Goal: Answer question/provide support: Share knowledge or assist other users

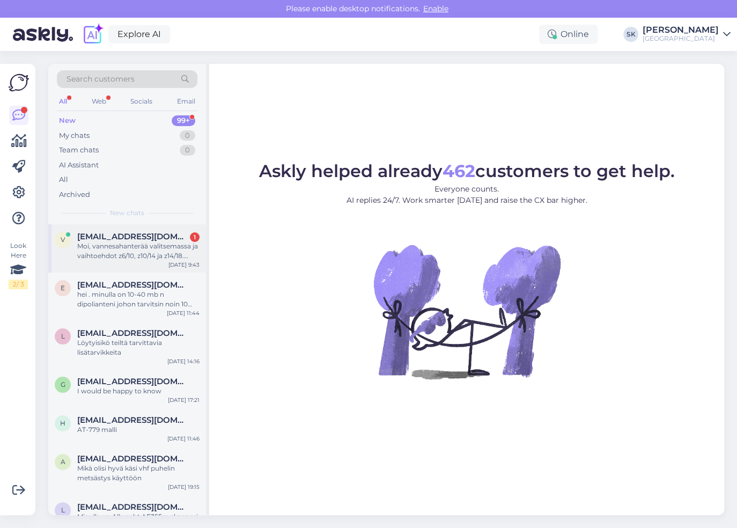
click at [138, 252] on div "Moi, vannesahanterää valitsemassa ja vaihtoehdot z6/10, z10/14 ja z14/18. Mikäh…" at bounding box center [138, 250] width 122 height 19
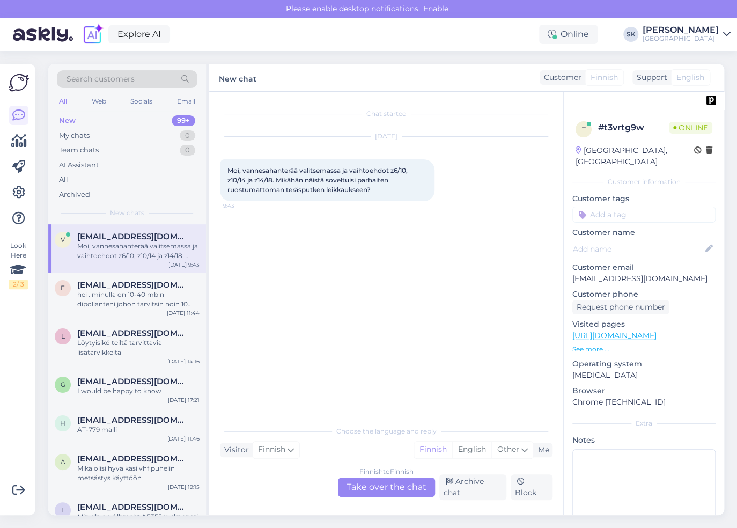
click at [373, 491] on div "Finnish to Finnish Take over the chat" at bounding box center [386, 487] width 97 height 19
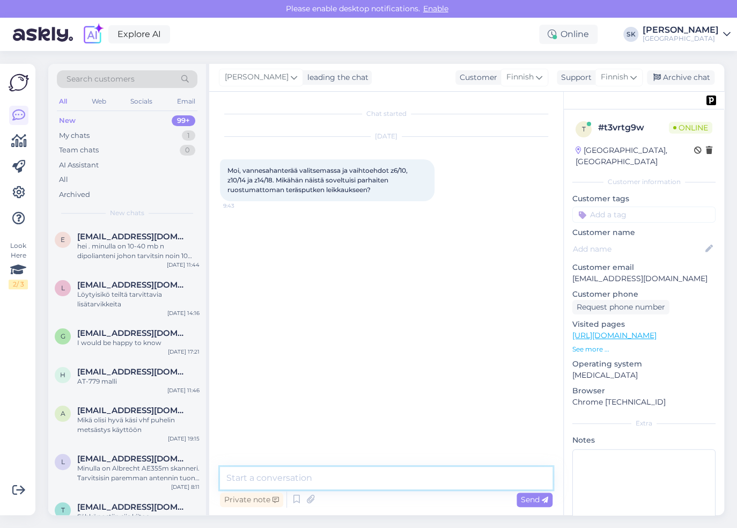
click at [375, 482] on textarea at bounding box center [386, 478] width 333 height 23
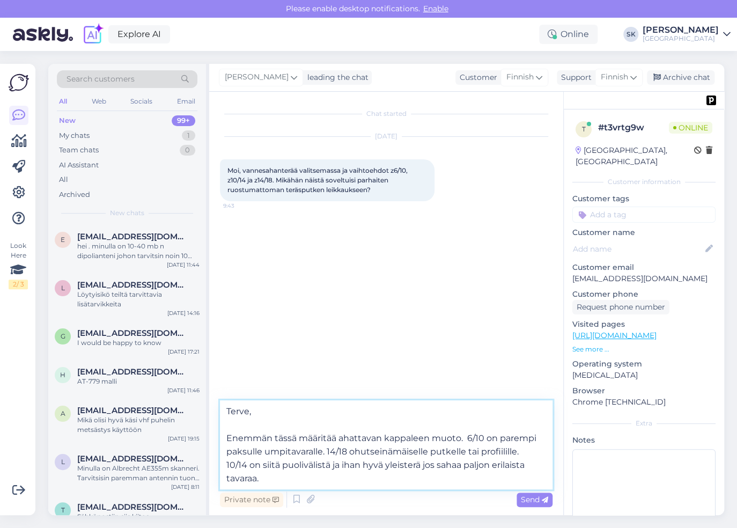
type textarea "Terve, Enemmän tässä määritää sahattavan kappaleen muoto. 6/10 on parempi paksu…"
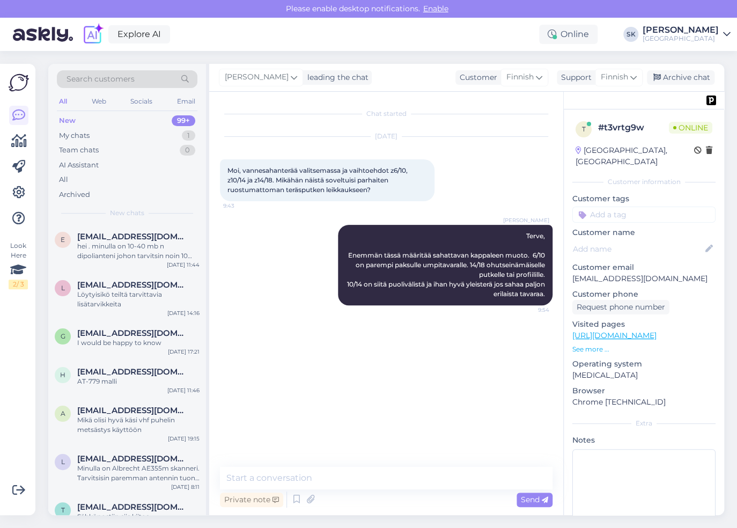
click at [616, 331] on link "[URL][DOMAIN_NAME]" at bounding box center [615, 336] width 84 height 10
click at [375, 478] on textarea at bounding box center [386, 478] width 333 height 23
type textarea "Sivuilla näkyy myös tuo kaavio josta saa osviittaa"
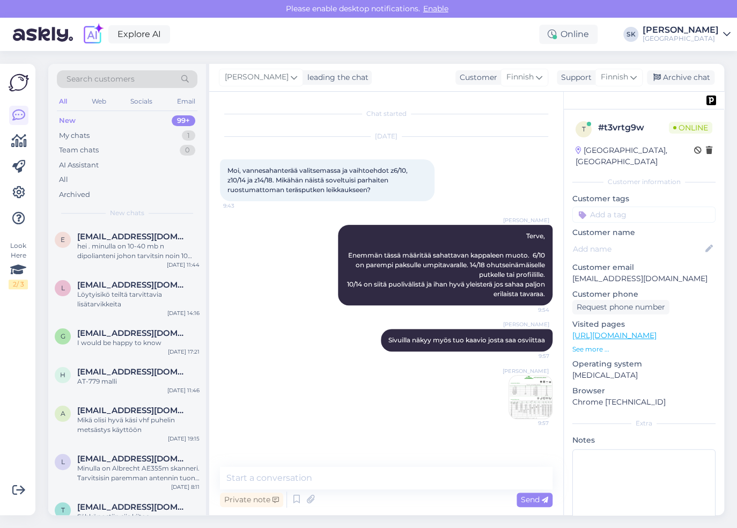
click at [521, 400] on img at bounding box center [530, 397] width 43 height 43
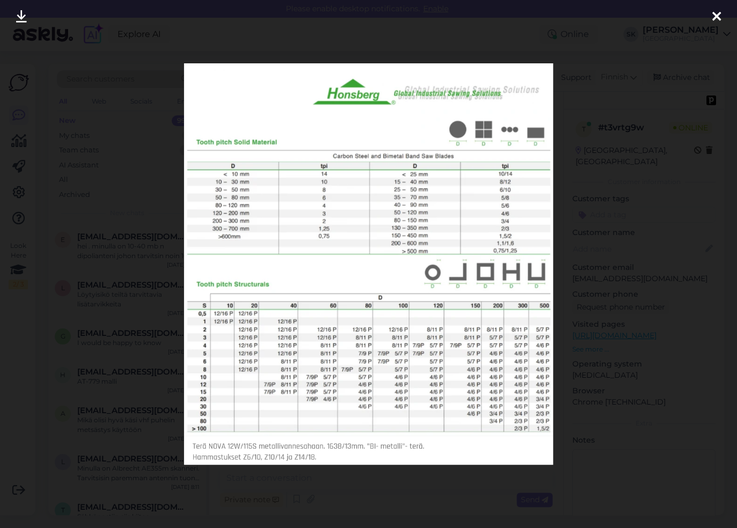
click at [720, 18] on icon at bounding box center [717, 17] width 9 height 14
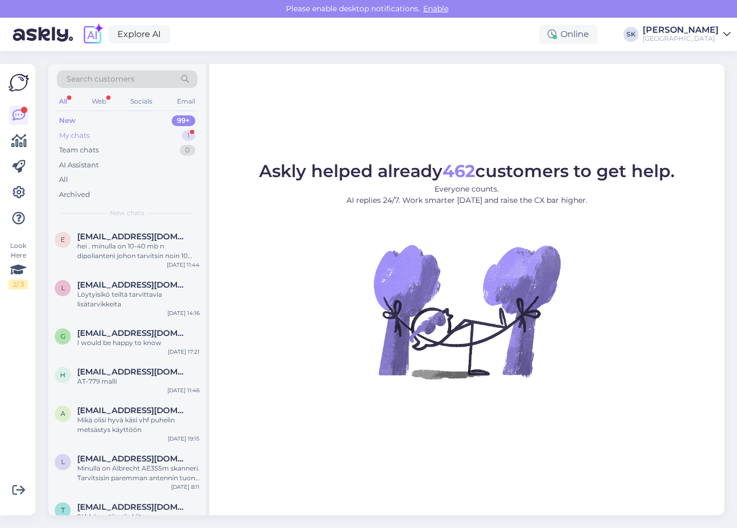
click at [76, 136] on div "My chats" at bounding box center [74, 135] width 31 height 11
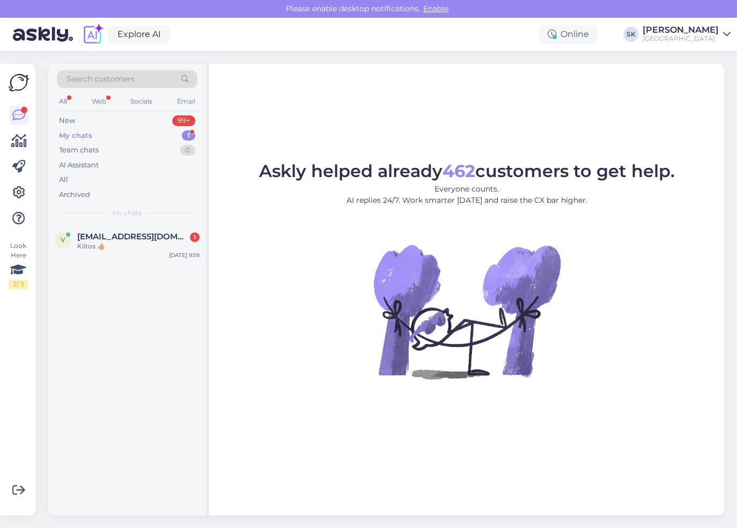
click at [84, 134] on div "My chats" at bounding box center [75, 135] width 33 height 11
click at [77, 123] on div "New 99+" at bounding box center [127, 120] width 141 height 15
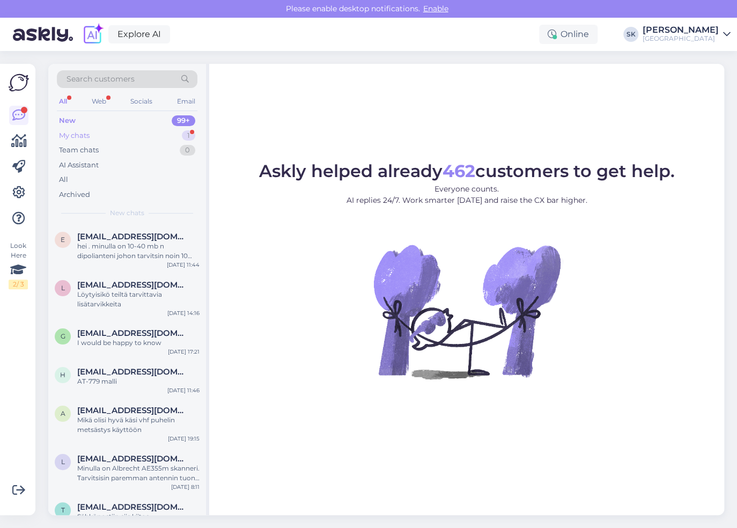
click at [98, 135] on div "My chats 1" at bounding box center [127, 135] width 141 height 15
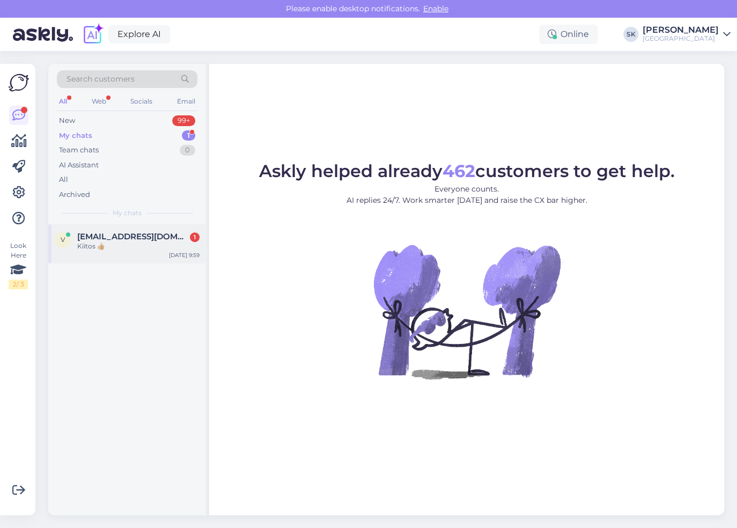
click at [130, 232] on span "[EMAIL_ADDRESS][DOMAIN_NAME]" at bounding box center [133, 237] width 112 height 10
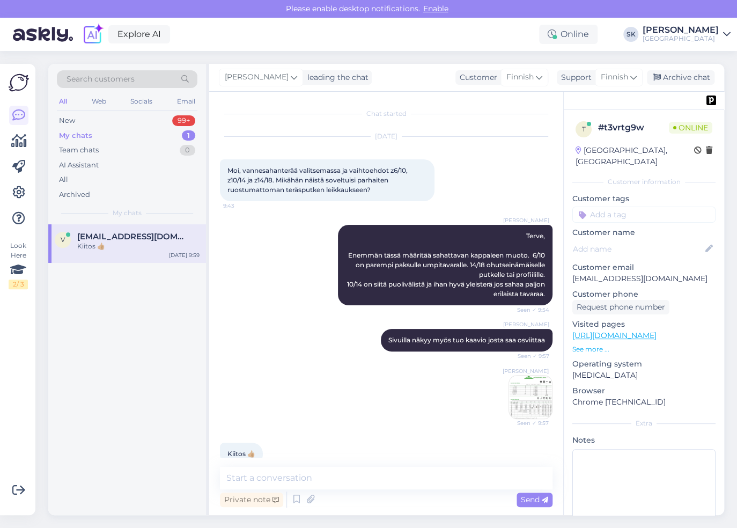
scroll to position [19, 0]
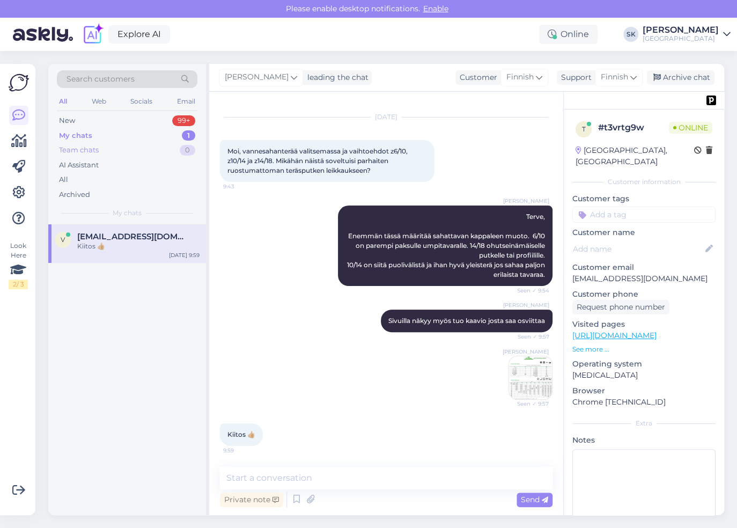
click at [97, 149] on div "Team chats" at bounding box center [79, 150] width 40 height 11
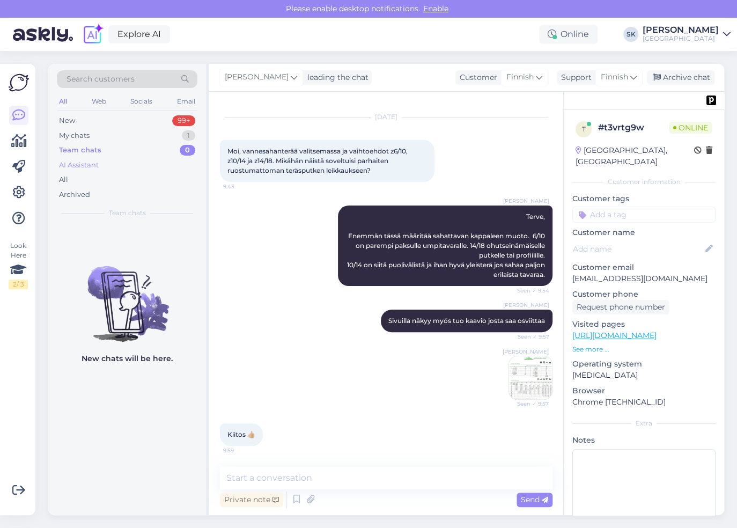
click at [99, 165] on div "AI Assistant" at bounding box center [79, 165] width 40 height 11
click at [88, 119] on div "New 99+" at bounding box center [127, 120] width 141 height 15
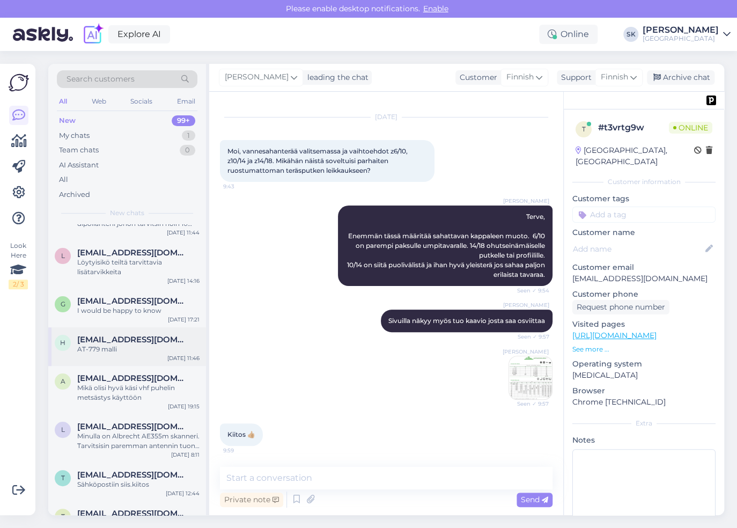
scroll to position [0, 0]
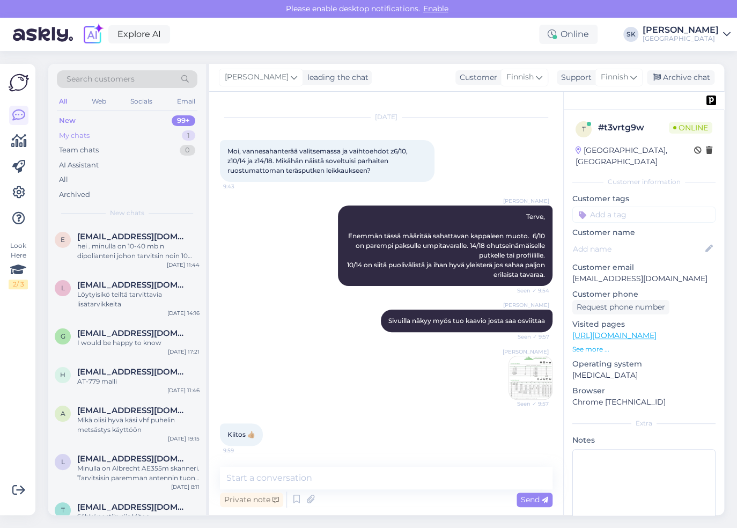
click at [96, 134] on div "My chats 1" at bounding box center [127, 135] width 141 height 15
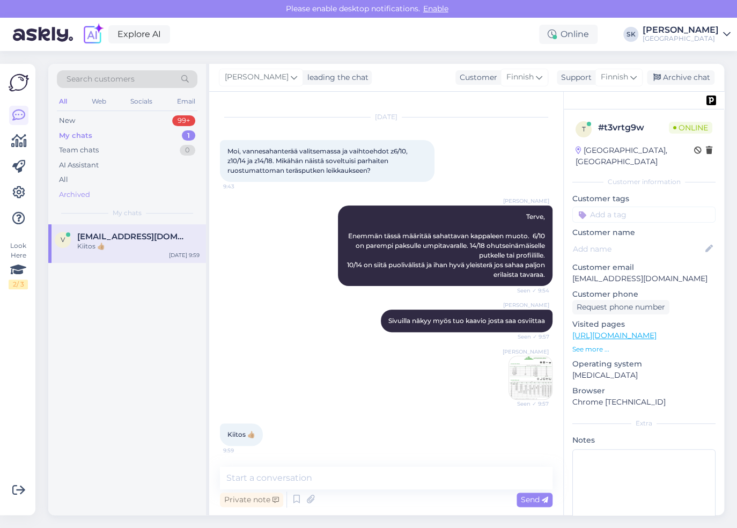
click at [84, 189] on div "Archived" at bounding box center [74, 194] width 31 height 11
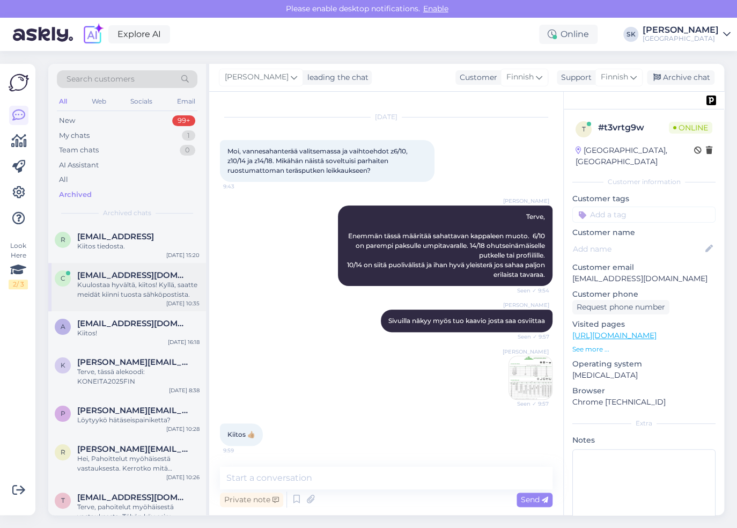
click at [123, 281] on div "Kuulostaa hyvältä, kiitos! Kyllä, saatte meidät kiinni tuosta sähköpostista." at bounding box center [138, 289] width 122 height 19
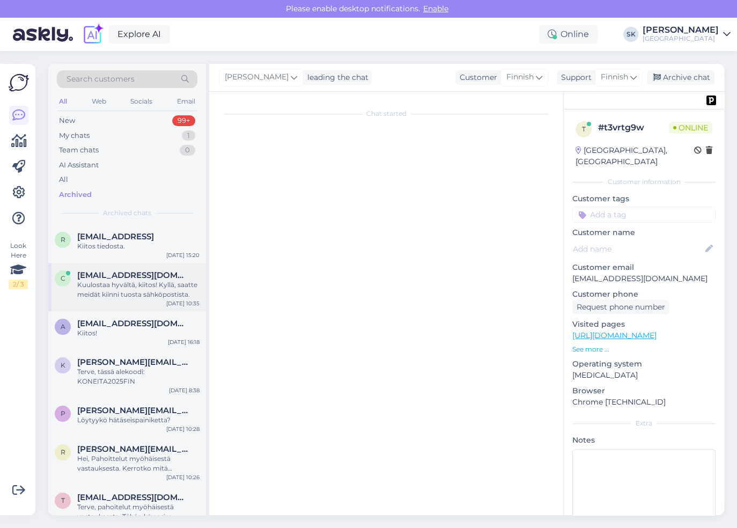
scroll to position [334, 0]
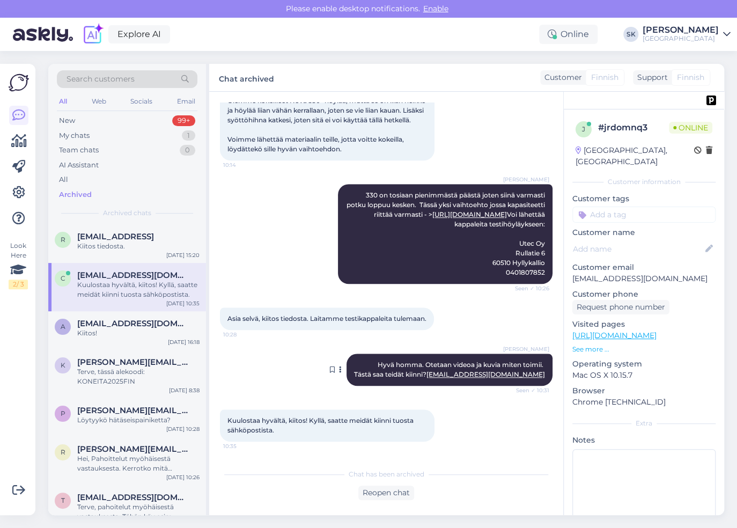
click at [479, 375] on link "conny@aluexbeams.com" at bounding box center [486, 374] width 119 height 8
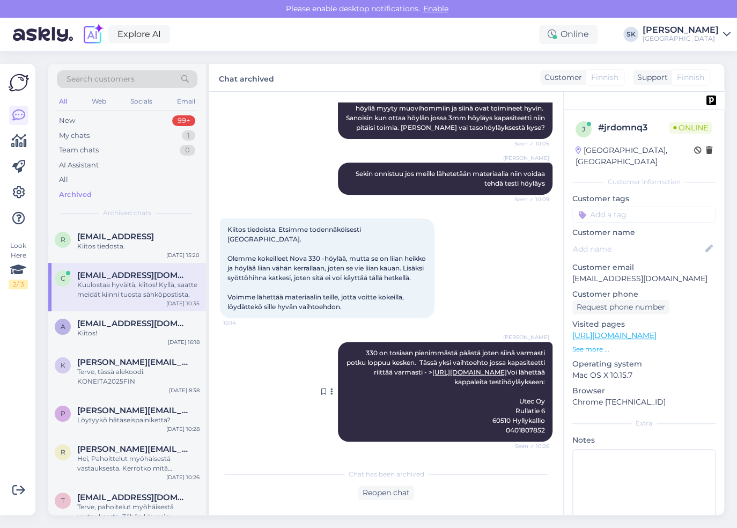
scroll to position [0, 0]
